Goal: Task Accomplishment & Management: Manage account settings

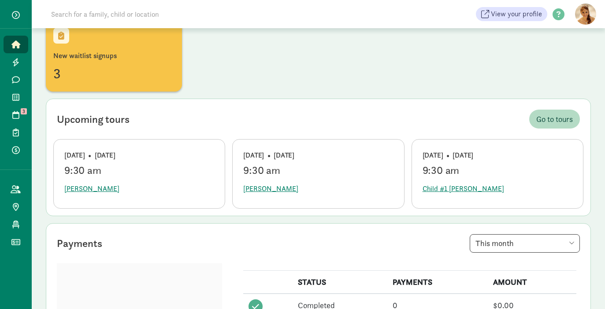
scroll to position [70, 0]
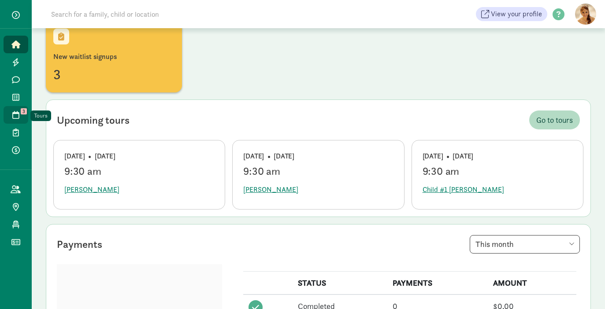
click at [15, 112] on icon at bounding box center [15, 115] width 7 height 8
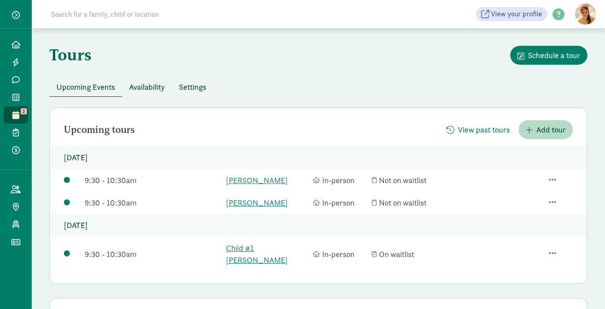
click at [163, 84] on span "Availability" at bounding box center [147, 87] width 36 height 12
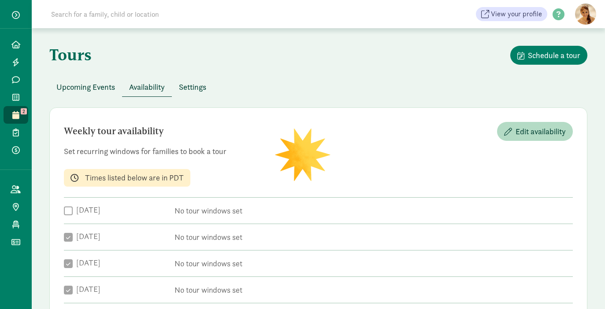
checkbox input "true"
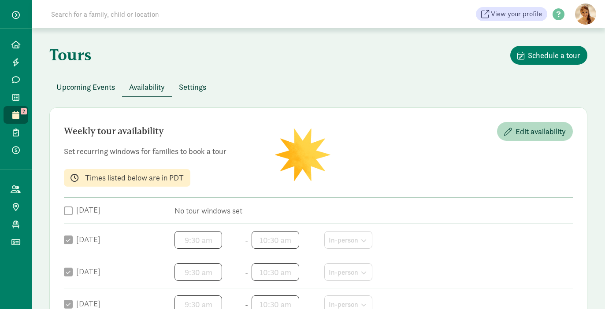
click at [187, 85] on span "Settings" at bounding box center [192, 87] width 27 height 12
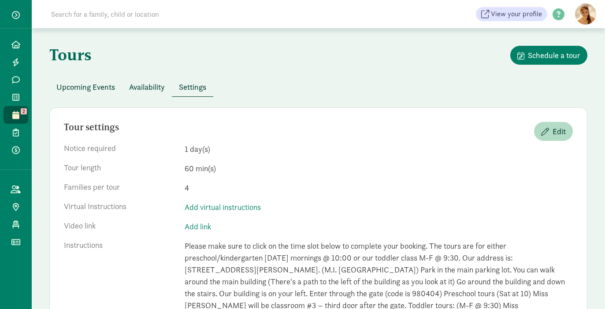
click at [84, 88] on span "Upcoming Events" at bounding box center [85, 87] width 59 height 12
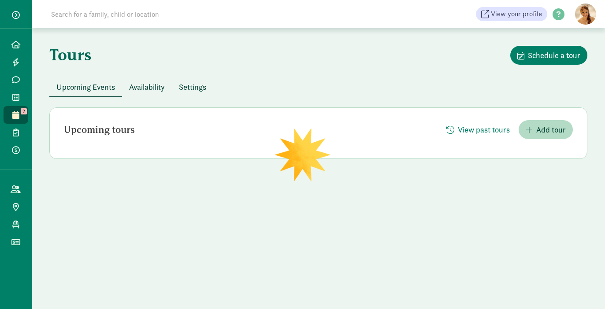
click at [151, 85] on span "Availability" at bounding box center [147, 87] width 36 height 12
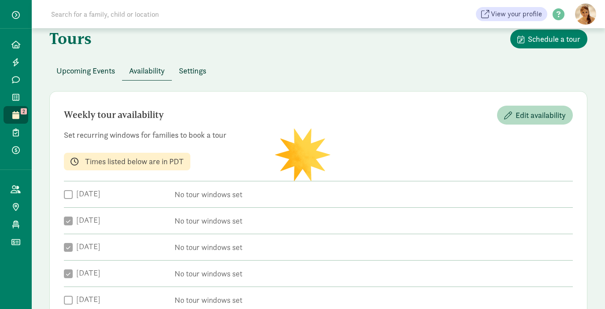
checkbox input "true"
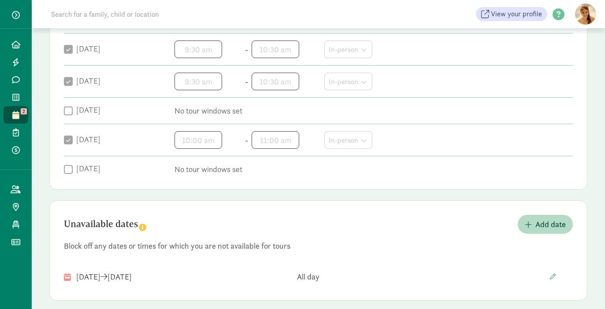
scroll to position [232, 0]
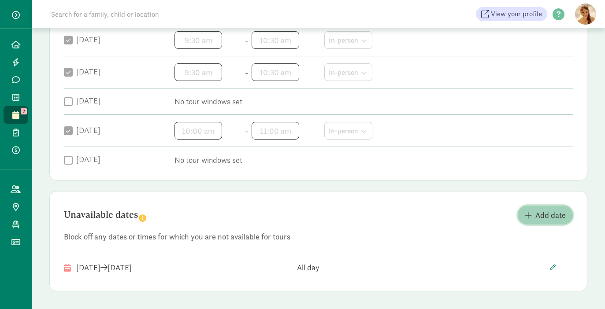
click at [538, 216] on span "Add date" at bounding box center [550, 215] width 30 height 12
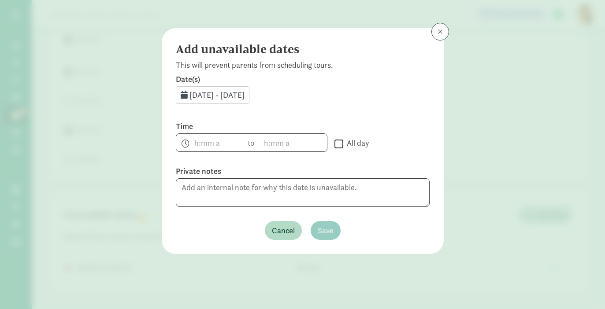
click at [209, 93] on span "[DATE] - [DATE]" at bounding box center [216, 95] width 55 height 10
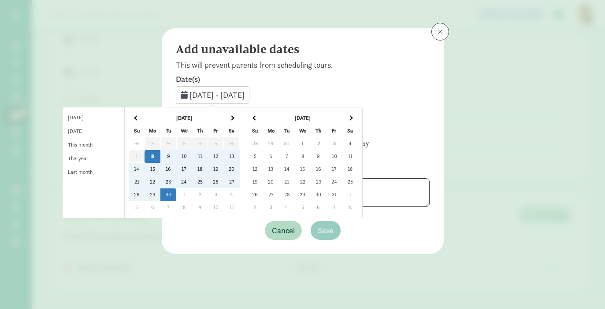
click at [176, 155] on td "9" at bounding box center [168, 156] width 16 height 13
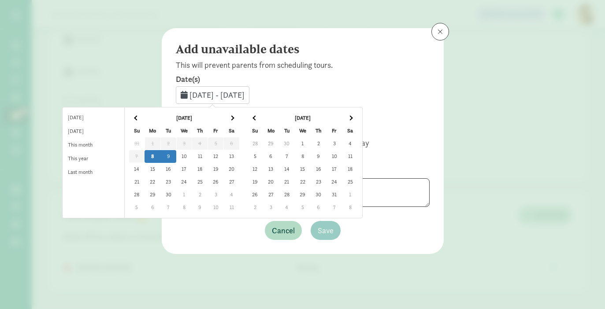
click at [160, 159] on td "8" at bounding box center [152, 156] width 16 height 13
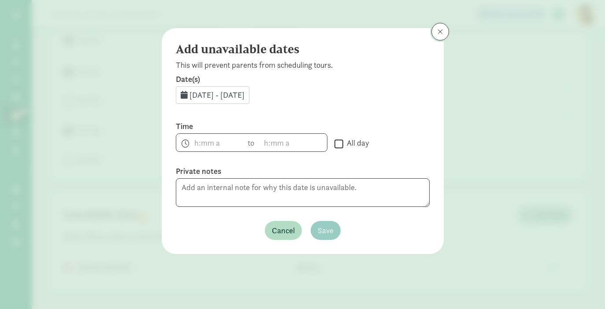
click at [437, 34] on span at bounding box center [439, 31] width 5 height 7
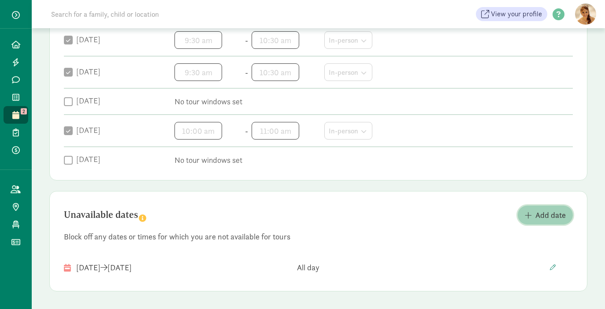
click at [544, 214] on span "Add date" at bounding box center [550, 215] width 30 height 12
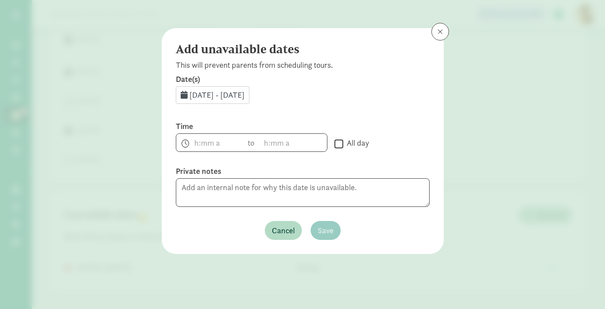
click at [206, 96] on span "[DATE] - [DATE]" at bounding box center [216, 95] width 55 height 10
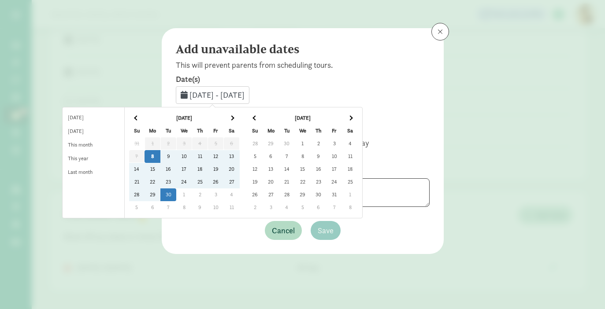
click at [240, 155] on td "13" at bounding box center [232, 156] width 16 height 13
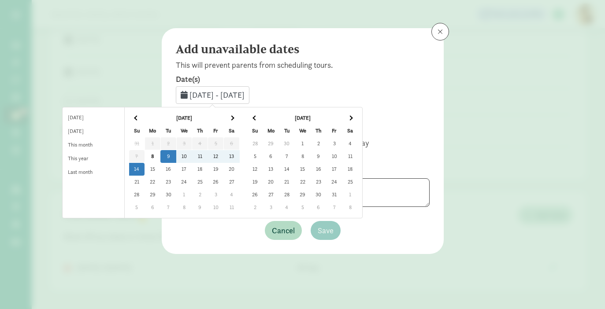
click at [145, 168] on td "14" at bounding box center [137, 169] width 16 height 13
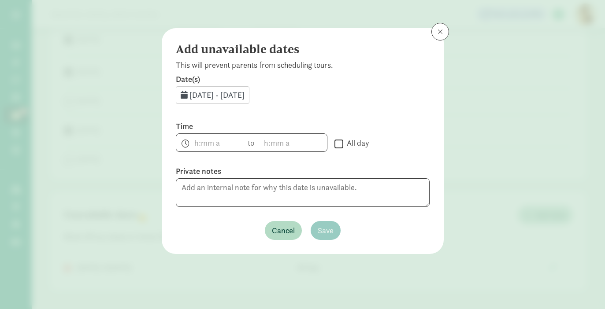
click at [203, 96] on span "[DATE] - [DATE]" at bounding box center [216, 95] width 55 height 10
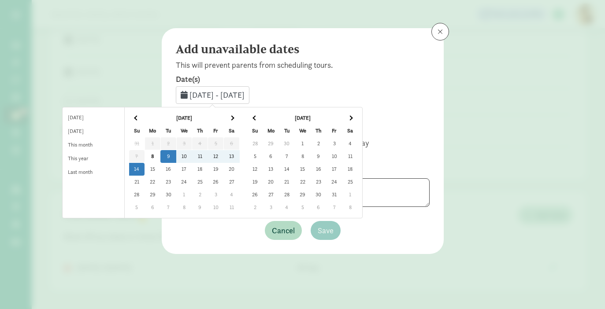
click at [240, 152] on td "13" at bounding box center [232, 156] width 16 height 13
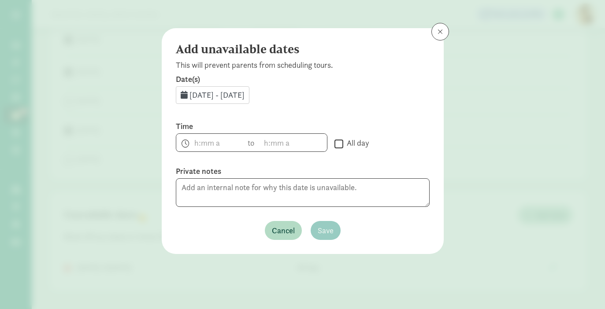
click at [339, 141] on input "All day" at bounding box center [338, 144] width 9 height 12
checkbox input "true"
click at [332, 233] on span "Save" at bounding box center [326, 231] width 16 height 12
